Goal: Answer question/provide support

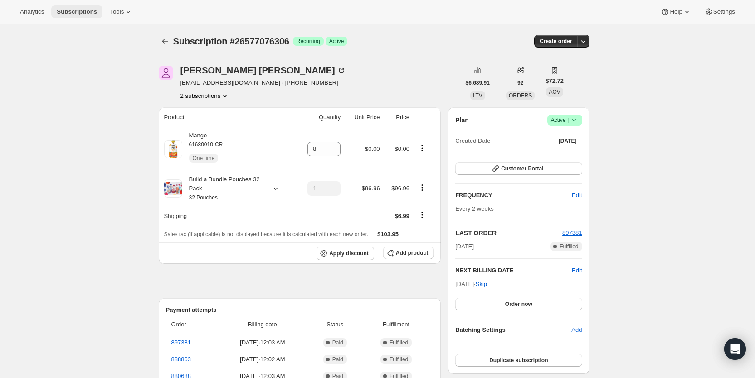
click at [85, 11] on span "Subscriptions" at bounding box center [77, 11] width 40 height 7
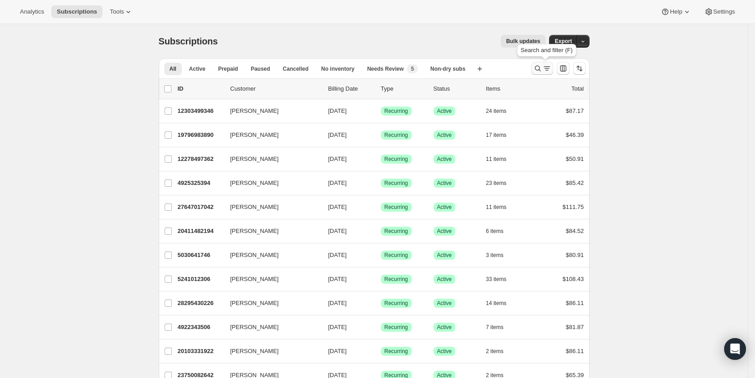
click at [548, 67] on icon "Search and filter results" at bounding box center [546, 68] width 9 height 9
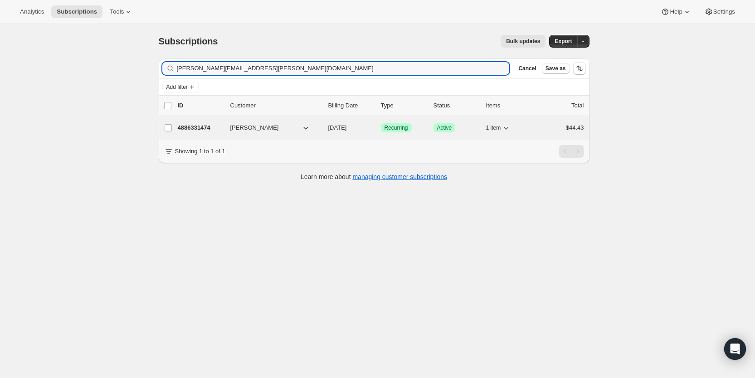
type input "[PERSON_NAME][EMAIL_ADDRESS][PERSON_NAME][DOMAIN_NAME]"
click at [347, 128] on span "[DATE]" at bounding box center [337, 127] width 19 height 7
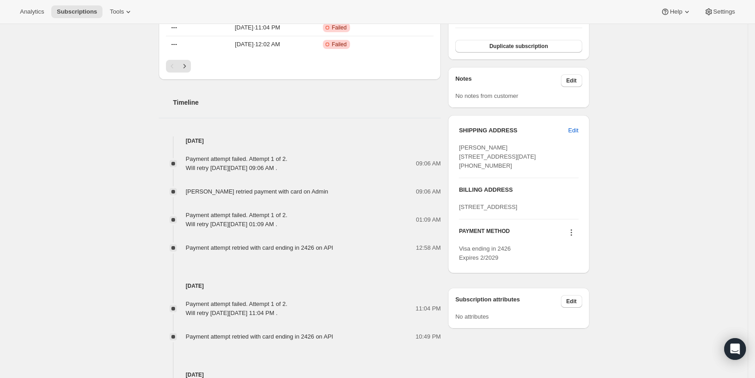
scroll to position [407, 0]
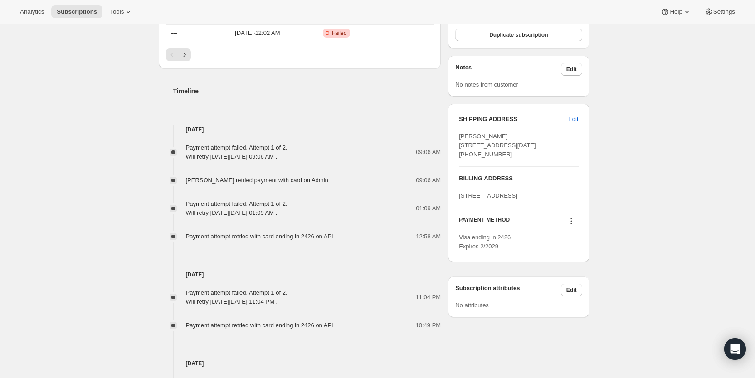
click at [576, 226] on icon at bounding box center [571, 221] width 9 height 9
click at [580, 286] on span "Send link to update card" at bounding box center [574, 283] width 63 height 7
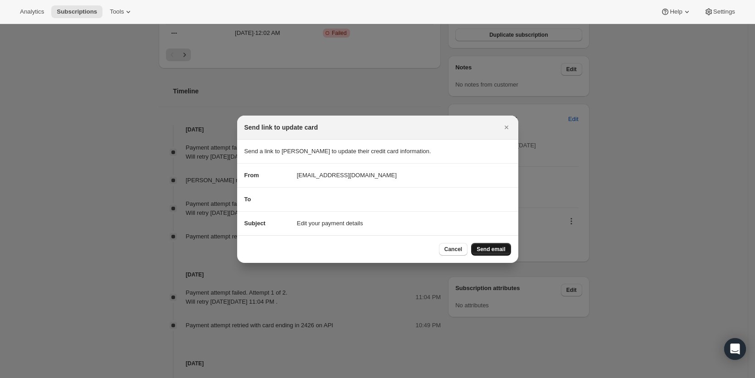
click at [484, 249] on span "Send email" at bounding box center [491, 249] width 29 height 7
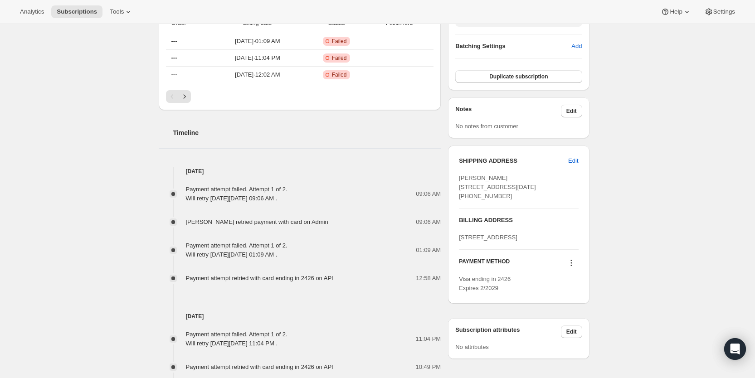
drag, startPoint x: 69, startPoint y: 10, endPoint x: 147, endPoint y: 12, distance: 78.0
click at [70, 10] on span "Subscriptions" at bounding box center [77, 11] width 40 height 7
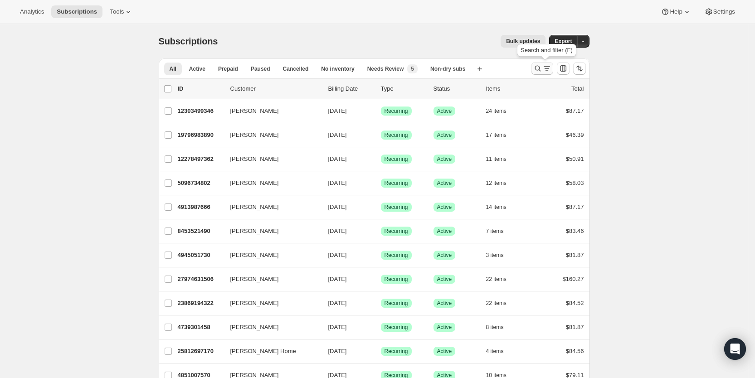
click at [542, 69] on icon "Search and filter results" at bounding box center [537, 68] width 9 height 9
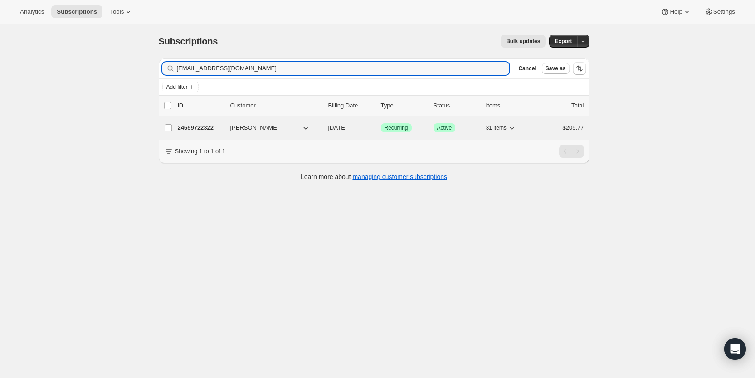
type input "[EMAIL_ADDRESS][DOMAIN_NAME]"
click at [347, 127] on span "[DATE]" at bounding box center [337, 127] width 19 height 7
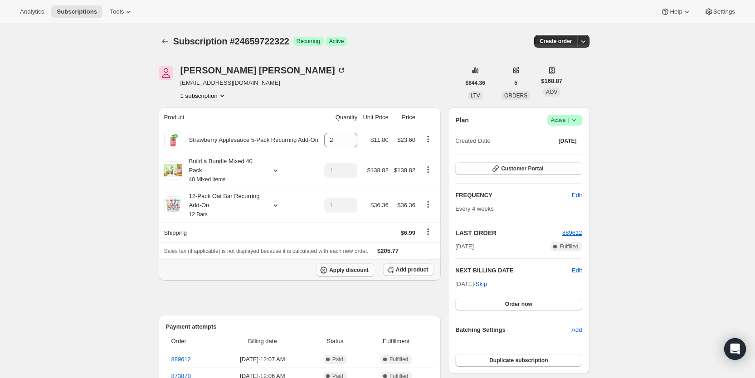
click at [356, 268] on span "Apply discount" at bounding box center [348, 270] width 39 height 7
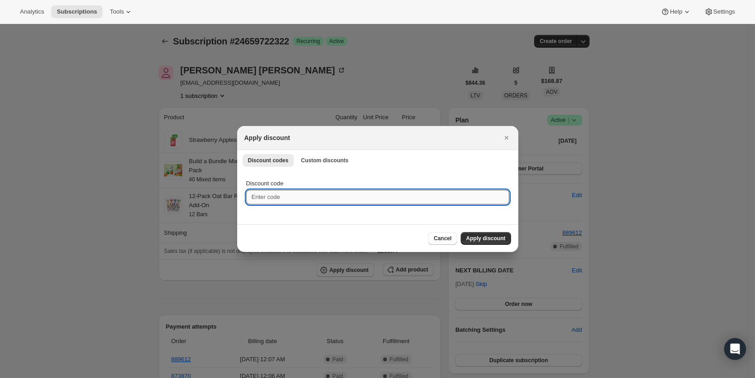
click at [296, 197] on input "Discount code" at bounding box center [377, 197] width 263 height 15
type input "ac_15"
drag, startPoint x: 490, startPoint y: 240, endPoint x: 492, endPoint y: 232, distance: 8.4
click at [490, 241] on span "Apply discount" at bounding box center [485, 238] width 39 height 7
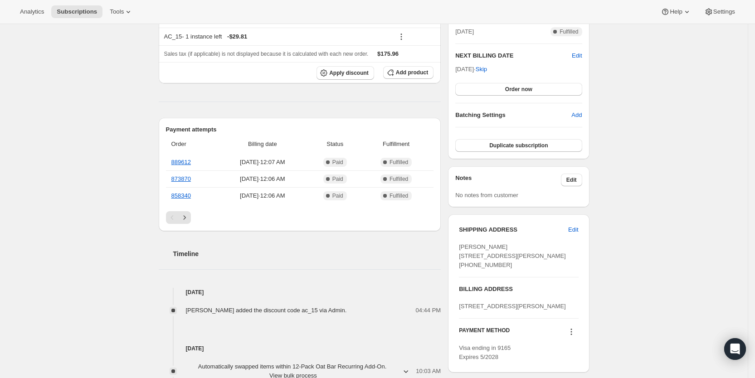
scroll to position [190, 0]
